Goal: Information Seeking & Learning: Find specific fact

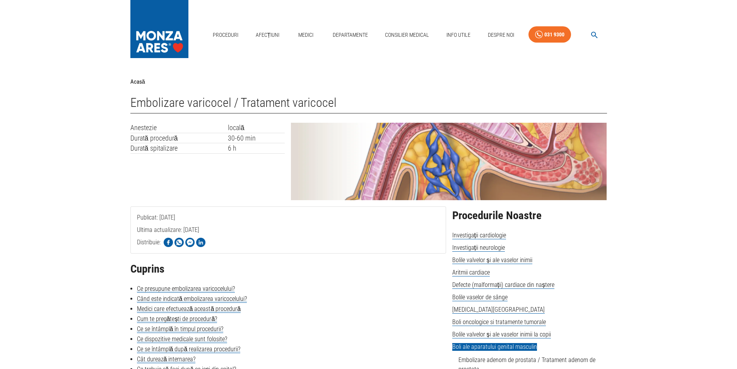
click at [247, 176] on div "Anestezie locală Durată procedură 30-60 min Durată spitalizare 6 h" at bounding box center [204, 158] width 161 height 84
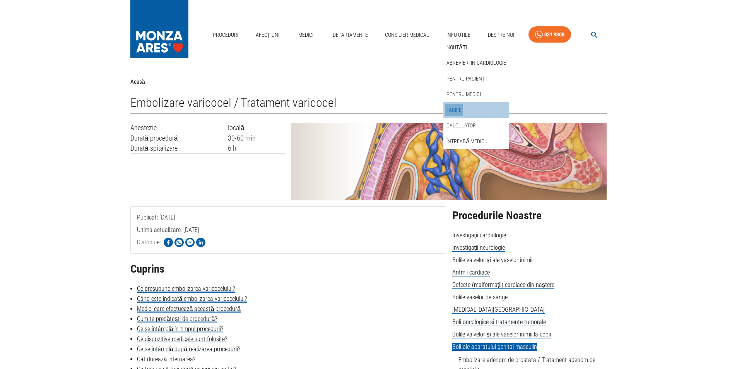
click at [457, 109] on link "Tarife" at bounding box center [454, 110] width 18 height 13
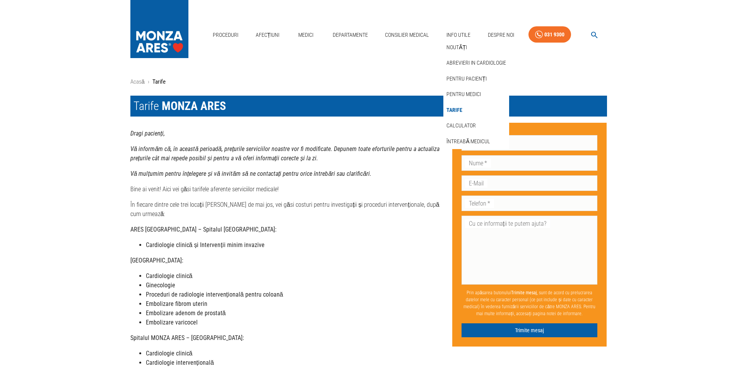
click at [457, 109] on link "Tarife" at bounding box center [454, 110] width 19 height 13
click at [458, 107] on link "Tarife" at bounding box center [454, 110] width 19 height 13
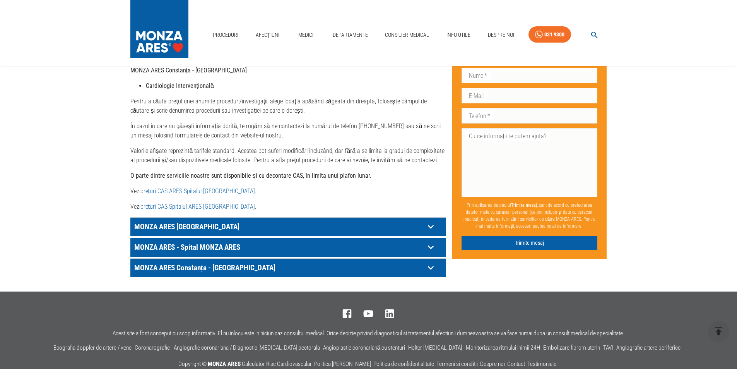
scroll to position [340, 0]
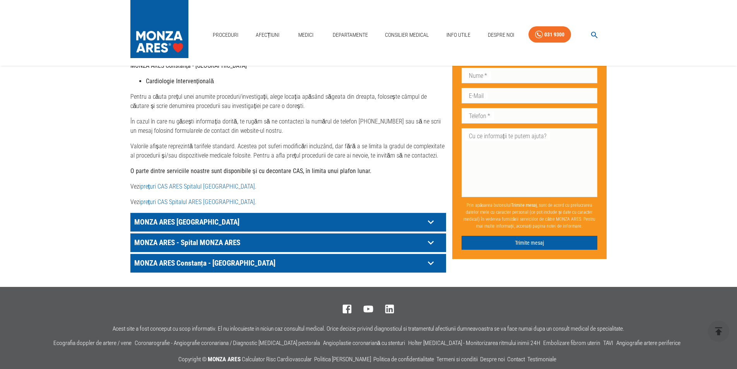
click at [432, 216] on icon at bounding box center [431, 222] width 12 height 12
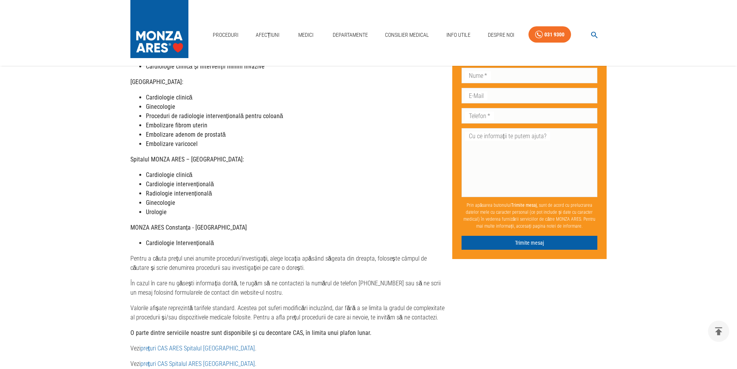
scroll to position [389, 0]
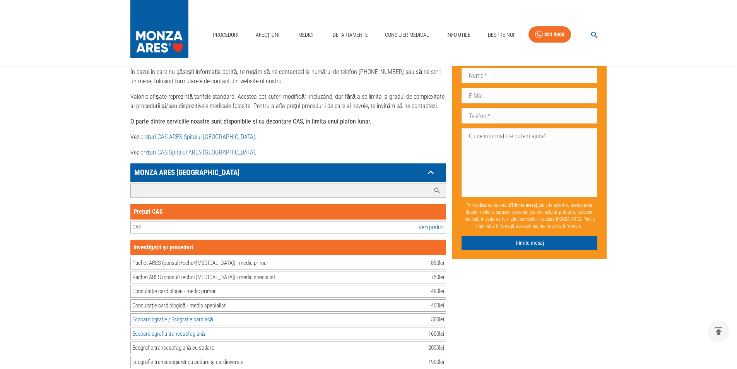
click at [160, 184] on input "Caută investigație/procedură..." at bounding box center [280, 191] width 299 height 14
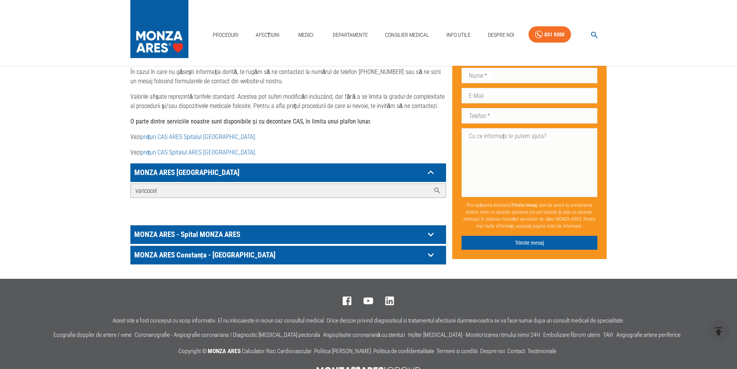
click at [433, 186] on icon at bounding box center [437, 190] width 8 height 8
click at [438, 186] on icon at bounding box center [437, 190] width 8 height 8
click at [427, 178] on icon at bounding box center [431, 172] width 12 height 12
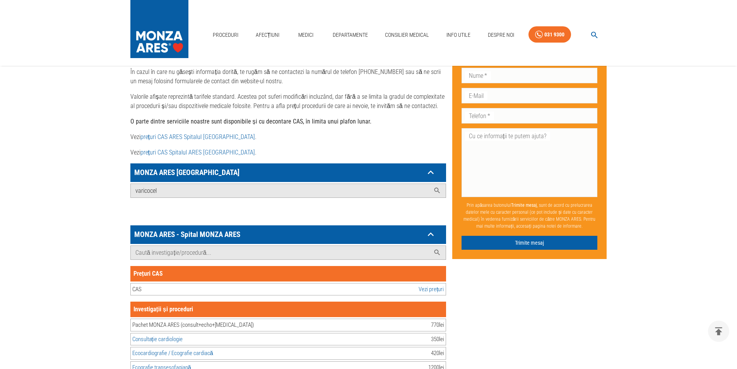
click at [427, 178] on icon at bounding box center [431, 172] width 12 height 12
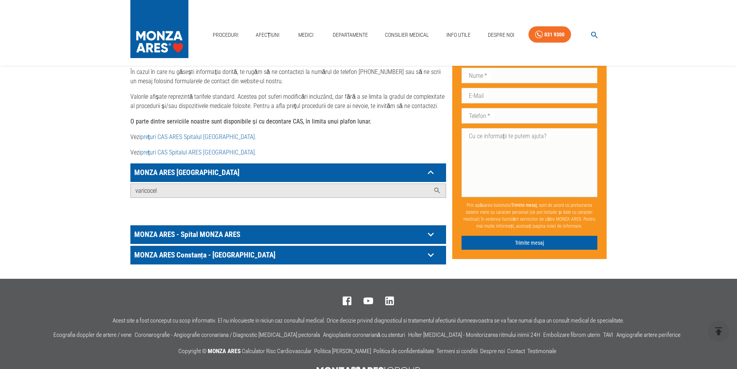
click at [434, 178] on icon at bounding box center [431, 172] width 12 height 12
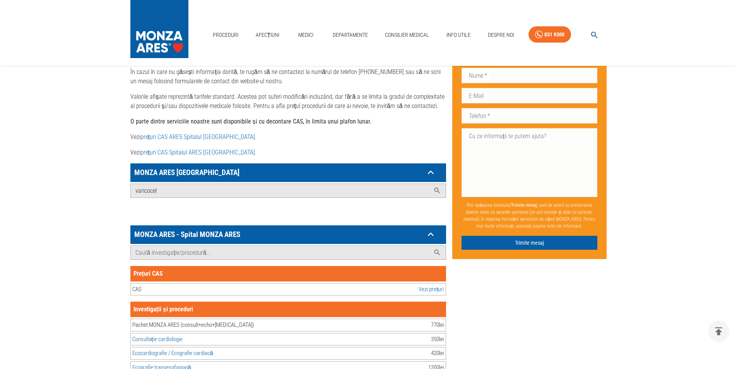
click at [434, 178] on icon at bounding box center [431, 172] width 12 height 12
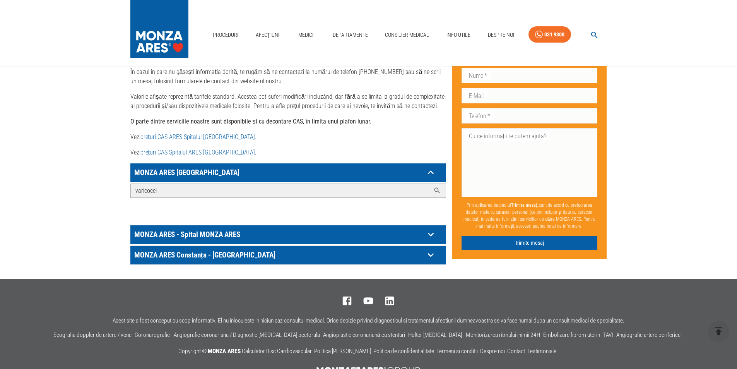
click at [204, 184] on input "varicocel" at bounding box center [280, 191] width 299 height 14
drag, startPoint x: 204, startPoint y: 179, endPoint x: 33, endPoint y: 179, distance: 170.9
type input "embolizare"
click at [437, 188] on icon at bounding box center [437, 191] width 6 height 6
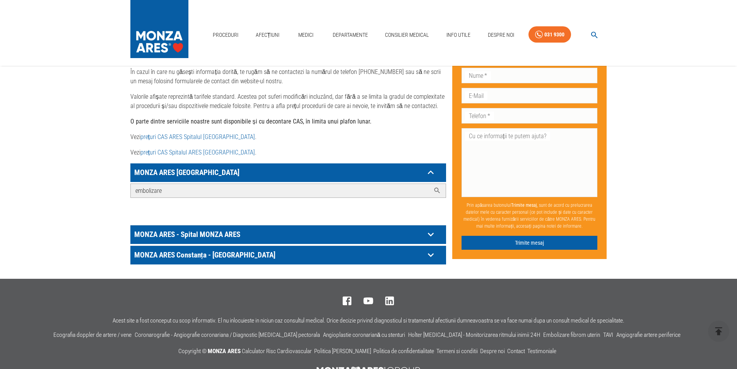
click at [150, 184] on input "embolizare" at bounding box center [280, 191] width 299 height 14
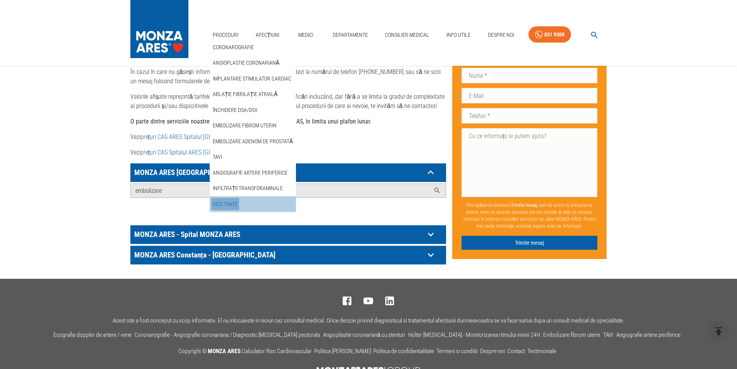
click at [233, 201] on link "Vezi Toate" at bounding box center [225, 204] width 28 height 13
